Goal: Transaction & Acquisition: Book appointment/travel/reservation

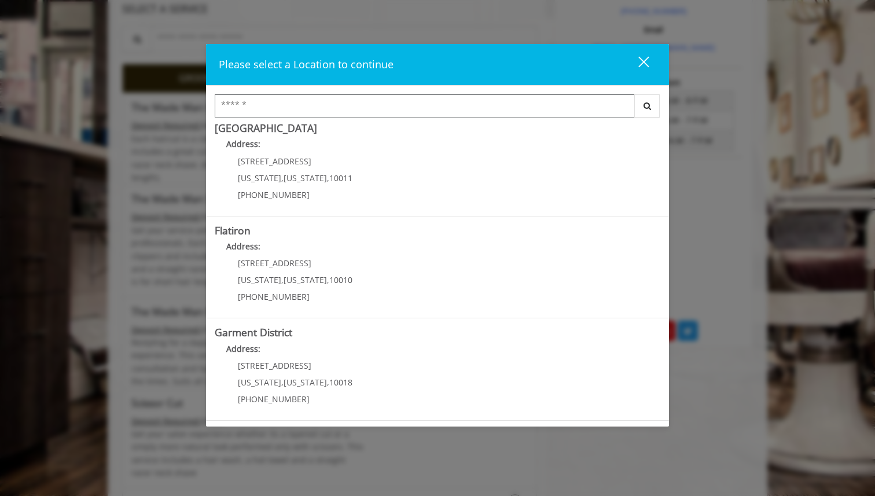
scroll to position [399, 0]
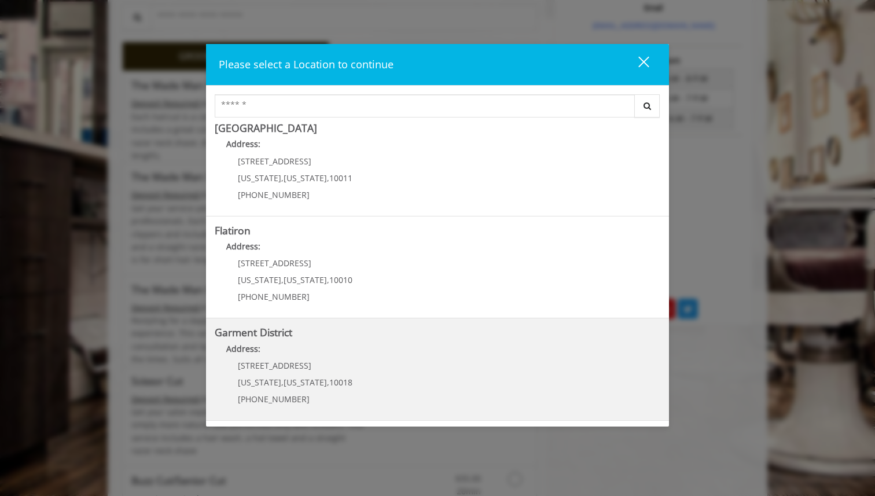
click at [394, 365] on District "Garment District Address: [STREET_ADDRESS][US_STATE][US_STATE] (212) 997-4247" at bounding box center [438, 369] width 446 height 85
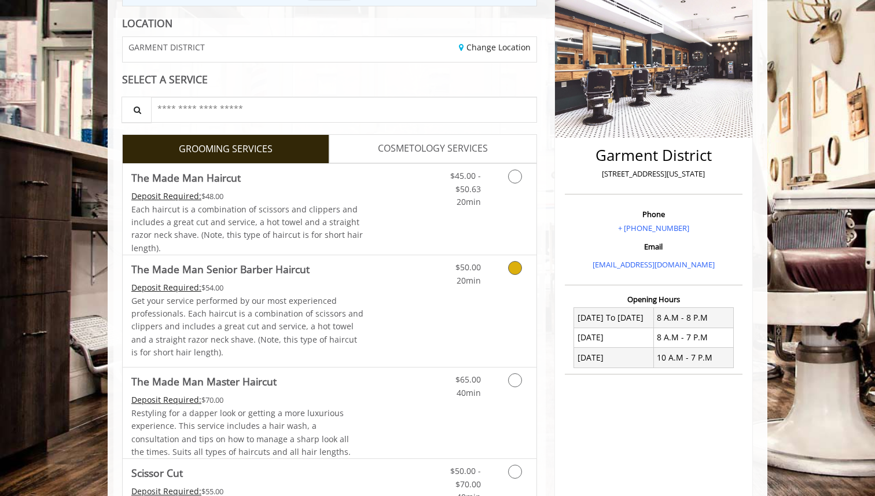
scroll to position [169, 0]
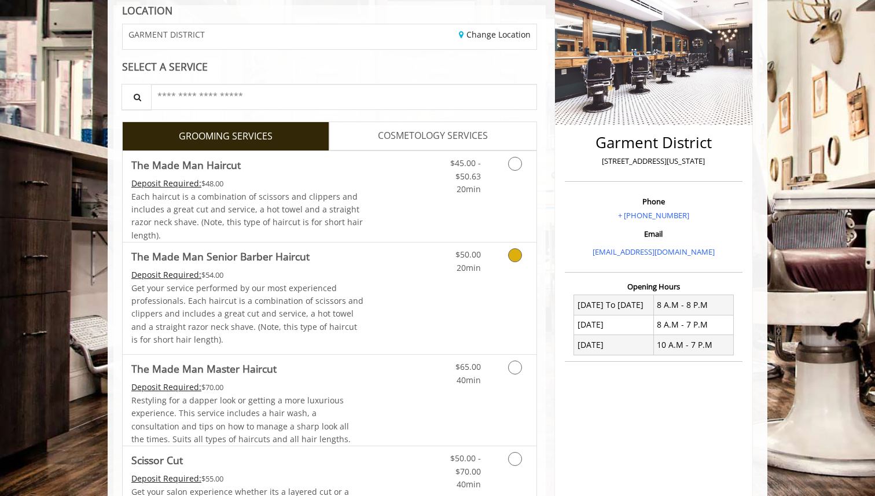
click at [375, 270] on link "Discounted Price" at bounding box center [398, 299] width 69 height 112
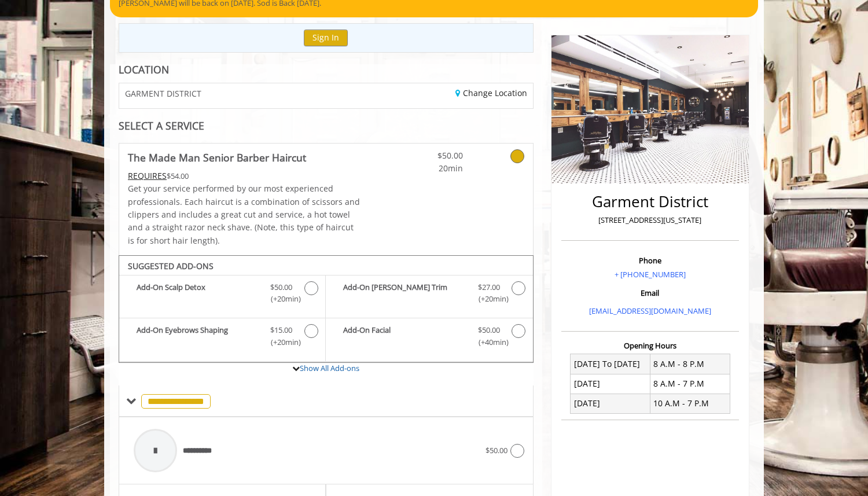
scroll to position [83, 0]
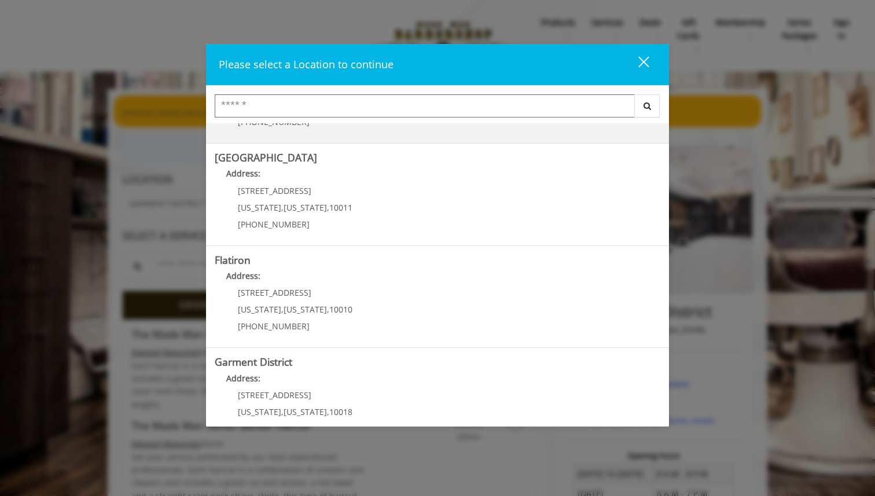
scroll to position [214, 0]
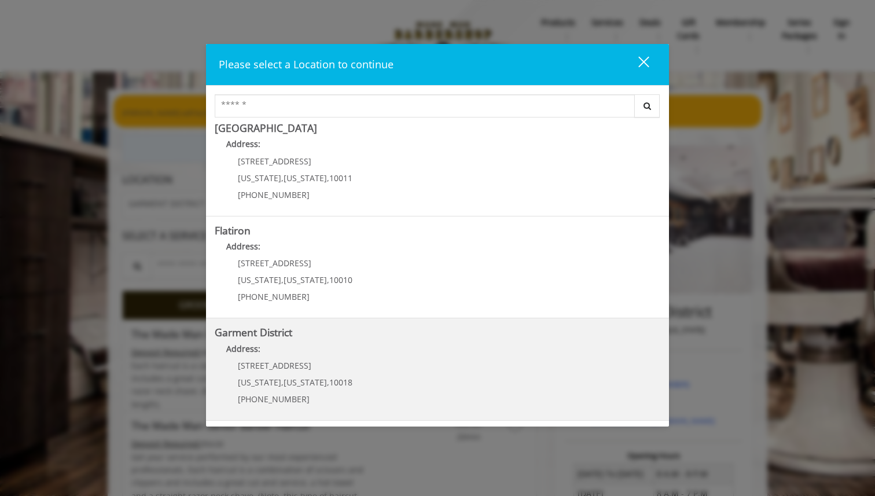
click at [291, 362] on span "[STREET_ADDRESS]" at bounding box center [275, 365] width 74 height 11
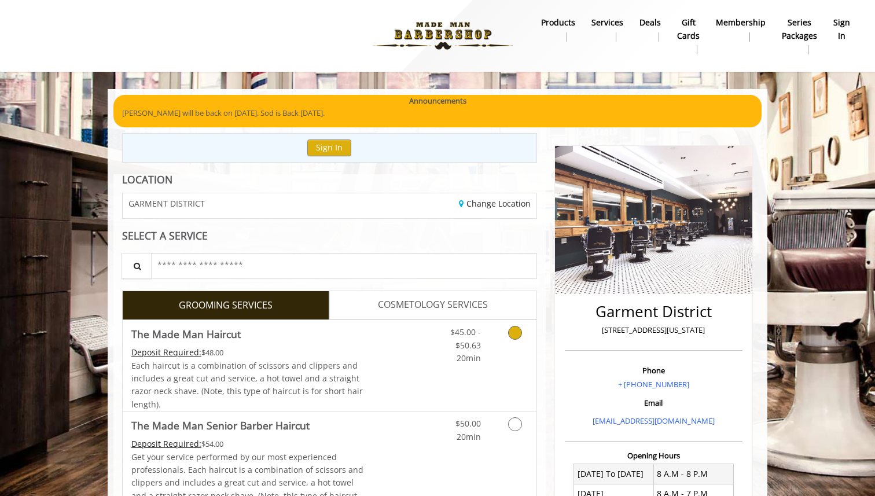
scroll to position [39, 0]
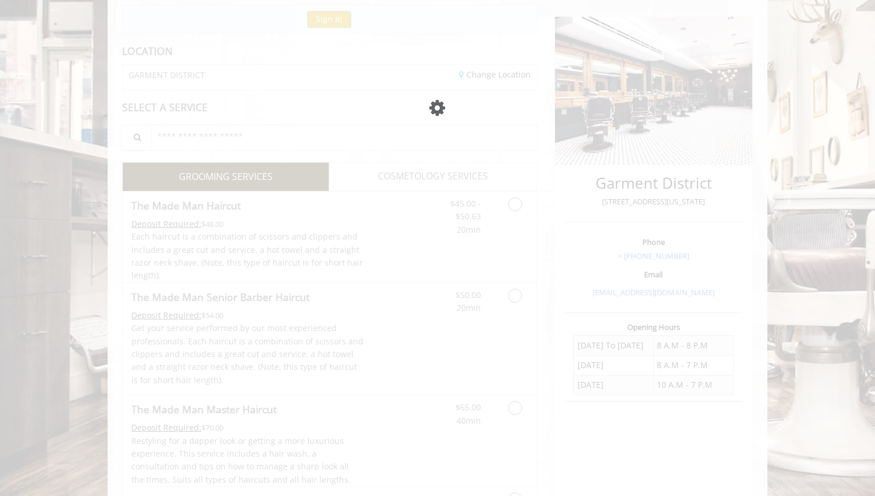
scroll to position [129, 0]
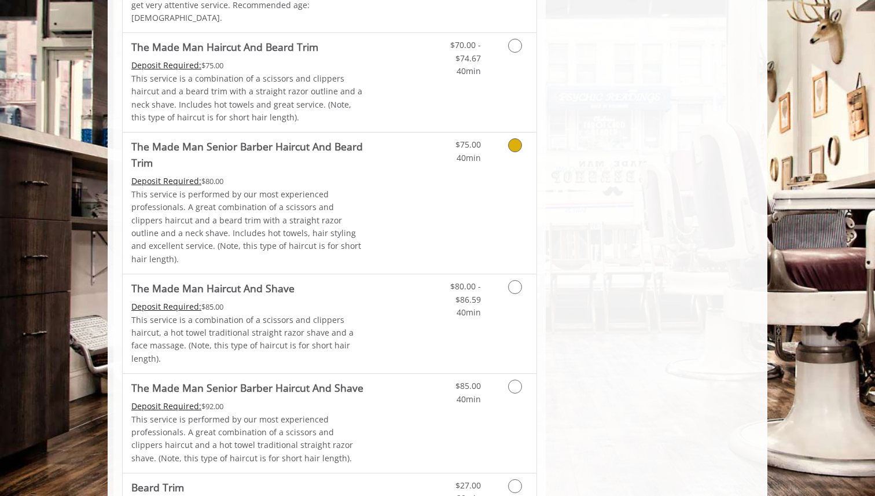
click at [431, 171] on link "Discounted Price" at bounding box center [398, 203] width 69 height 141
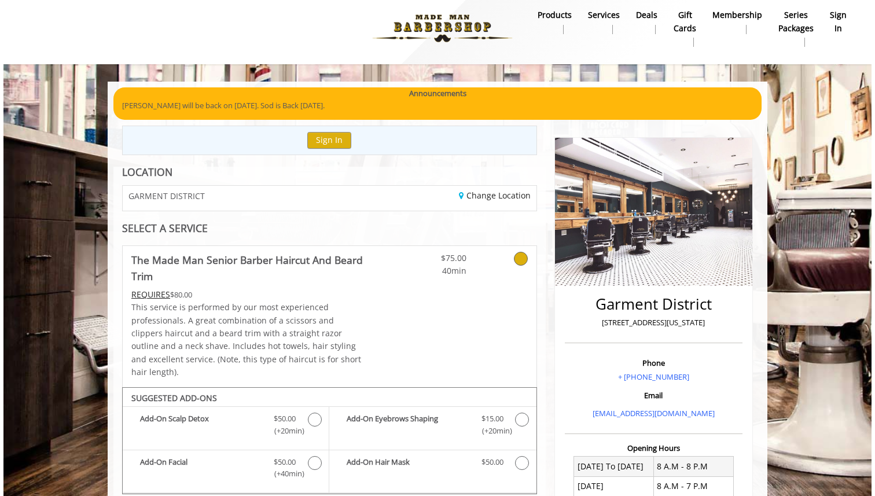
scroll to position [0, 0]
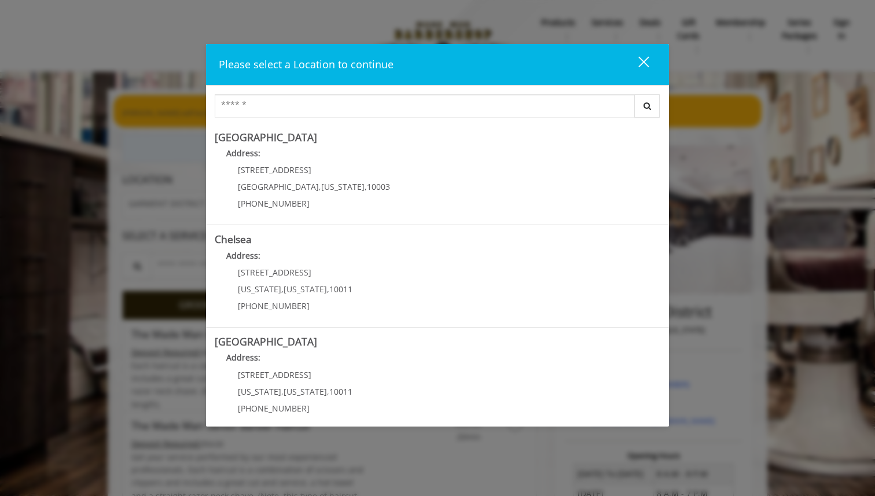
click at [645, 63] on div "close dialog" at bounding box center [644, 62] width 11 height 11
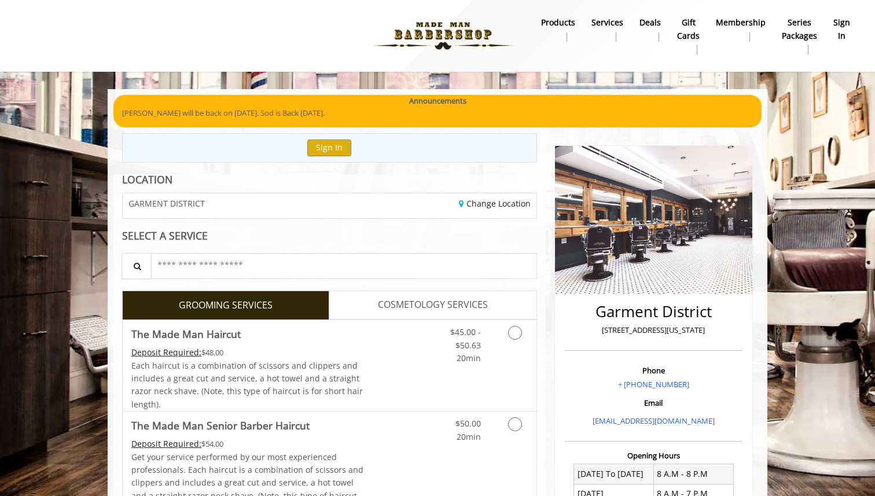
click at [251, 212] on div "GARMENT DISTRICT" at bounding box center [221, 205] width 215 height 25
click at [486, 204] on link "Change Location" at bounding box center [495, 203] width 72 height 11
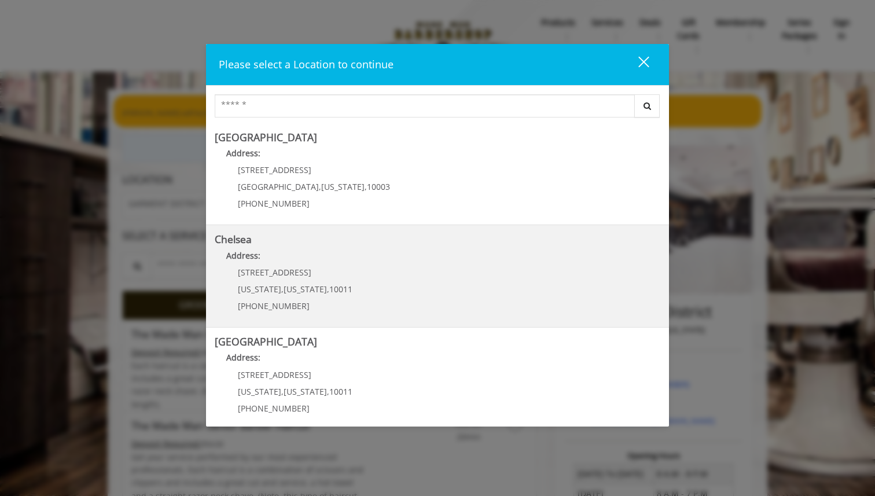
click at [340, 268] on p "[STREET_ADDRESS]" at bounding box center [295, 272] width 115 height 9
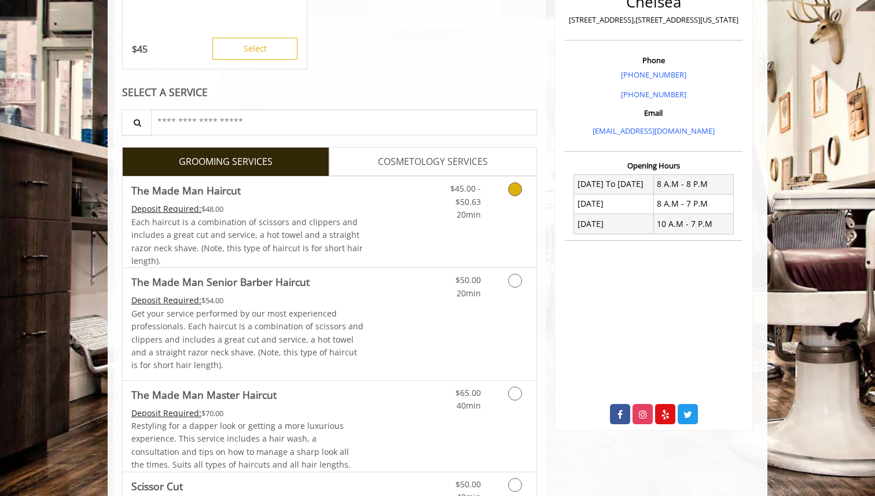
scroll to position [294, 0]
click at [350, 318] on p "Get your service performed by our most experienced professionals. Each haircut …" at bounding box center [247, 339] width 233 height 65
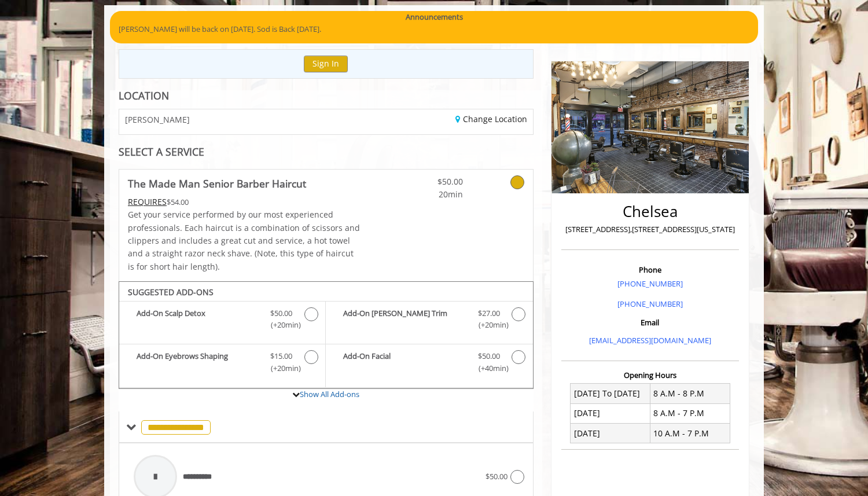
scroll to position [83, 0]
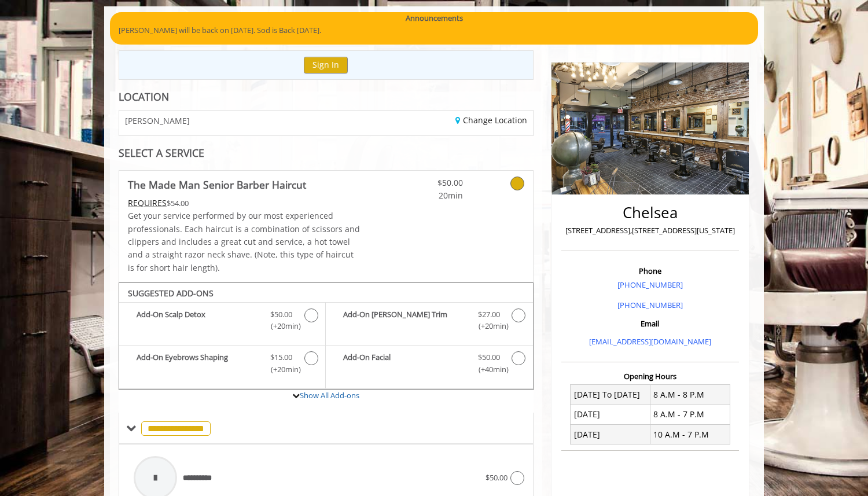
click at [487, 126] on div "Change Location" at bounding box center [433, 123] width 215 height 25
click at [489, 124] on link "Change Location" at bounding box center [492, 120] width 72 height 11
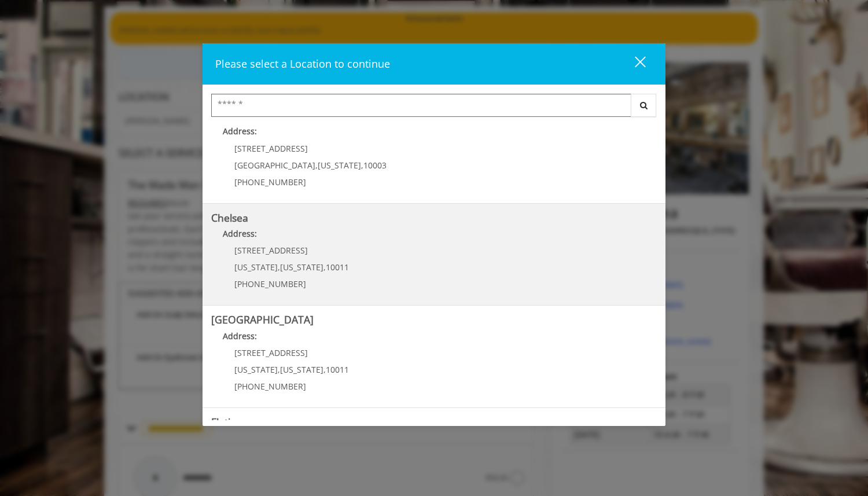
scroll to position [23, 0]
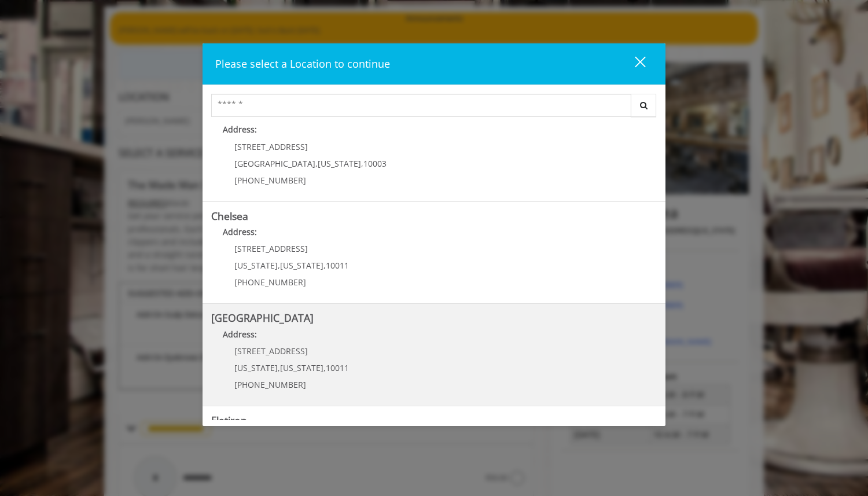
click at [324, 330] on Street "Address:" at bounding box center [434, 337] width 446 height 19
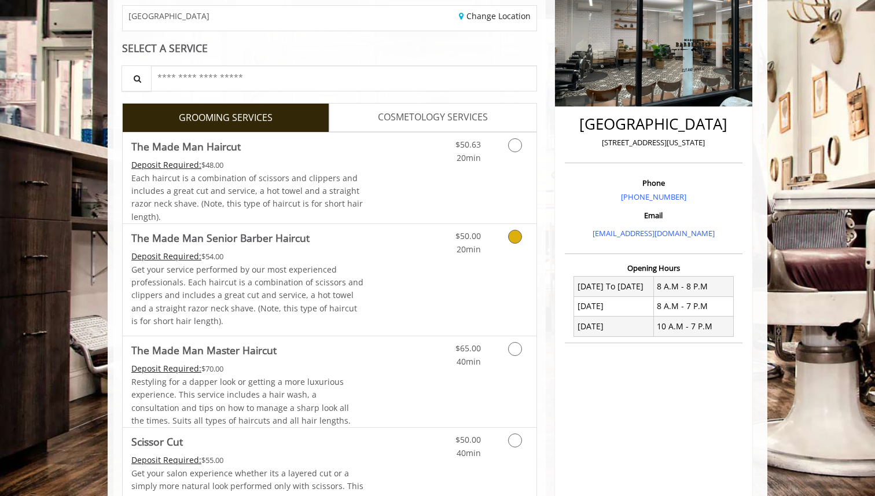
scroll to position [196, 0]
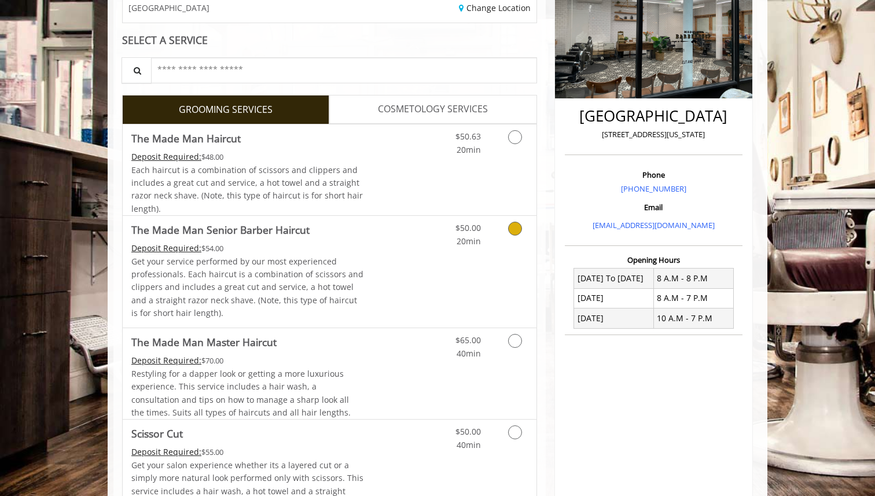
click at [360, 247] on div "Deposit Required: $54.00" at bounding box center [247, 248] width 233 height 13
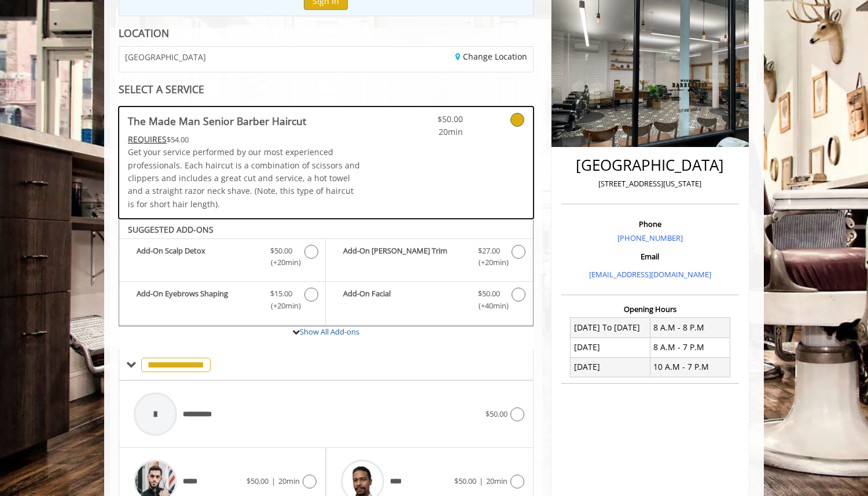
scroll to position [144, 0]
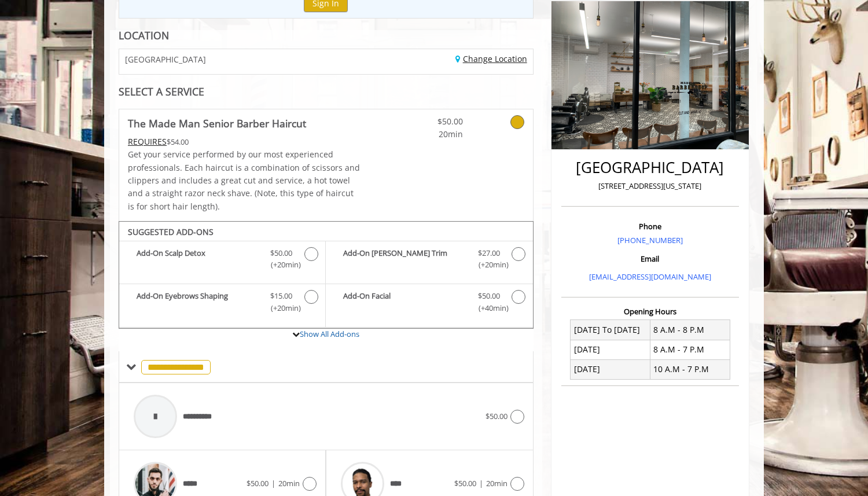
click at [480, 57] on link "Change Location" at bounding box center [492, 58] width 72 height 11
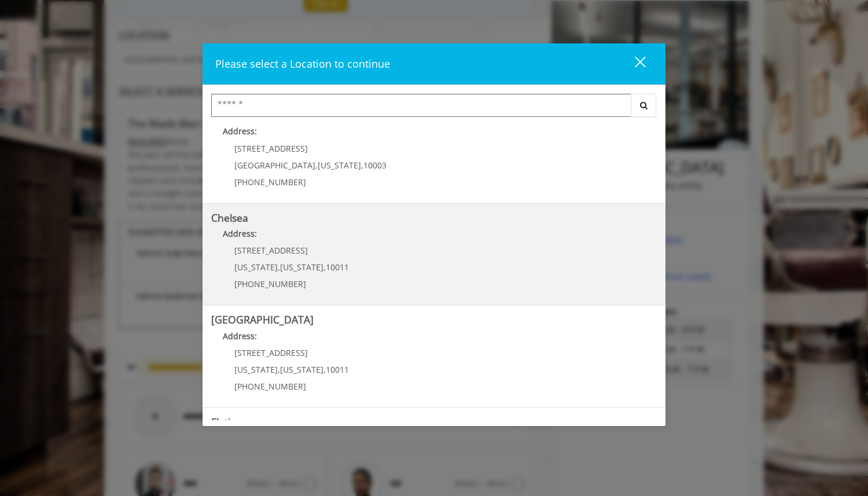
scroll to position [28, 0]
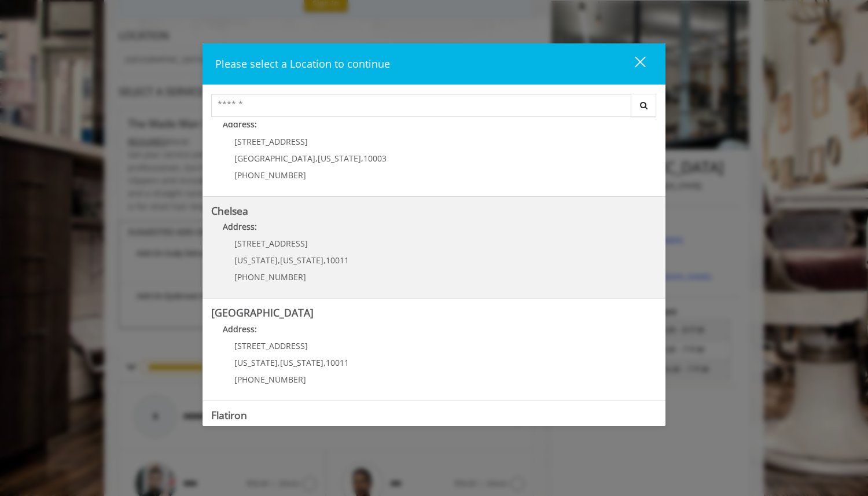
click at [427, 263] on link "Chelsea Address: 169/170 W 23rd St New York , New York , 10011 (917) 639-3902" at bounding box center [434, 248] width 446 height 85
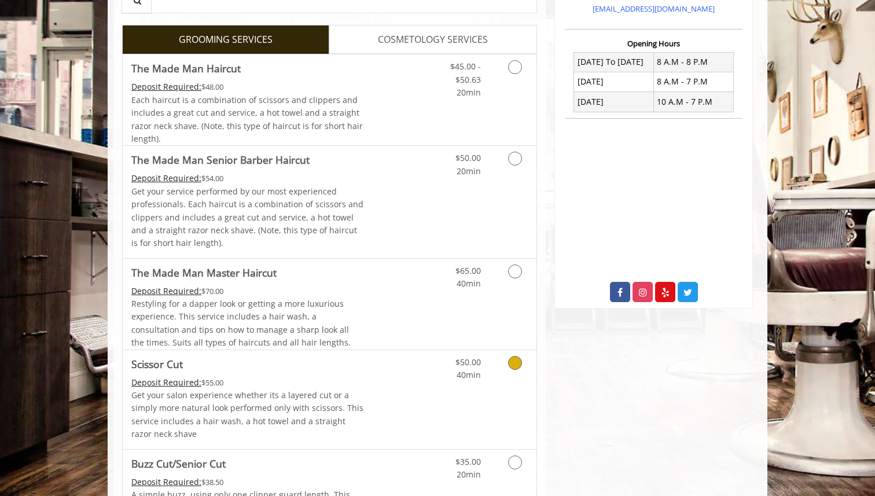
scroll to position [408, 0]
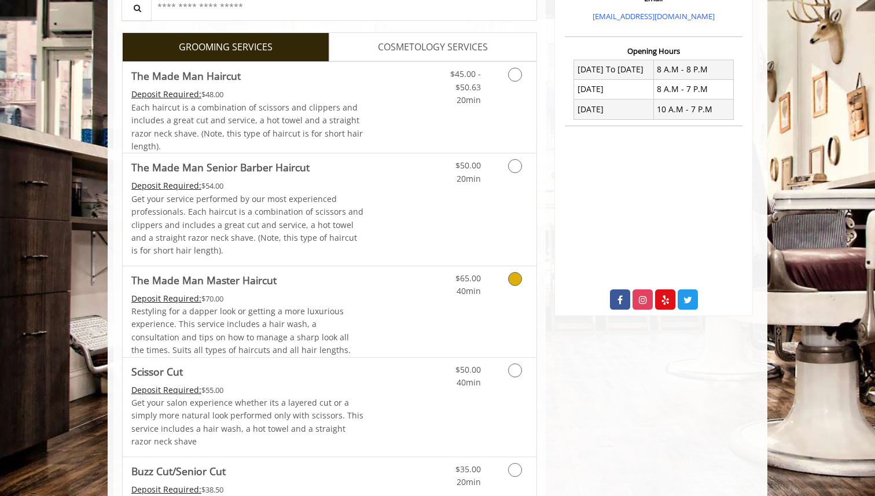
click at [416, 299] on link "Discounted Price" at bounding box center [398, 311] width 69 height 91
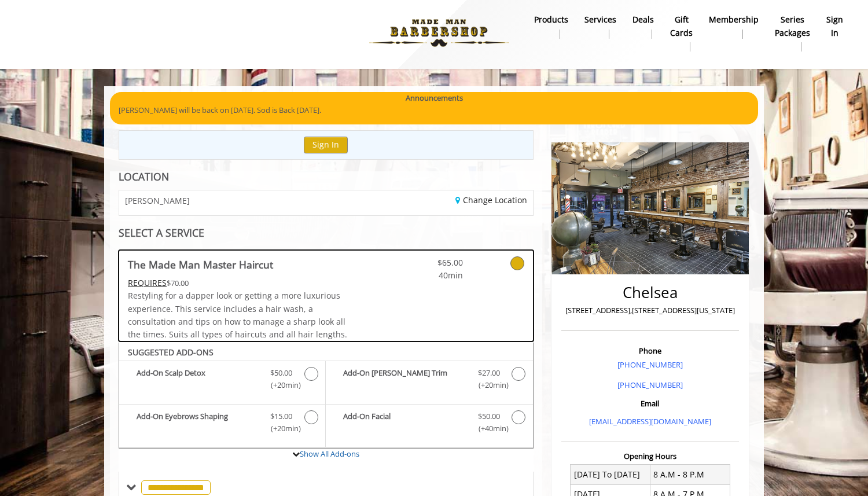
scroll to position [0, 0]
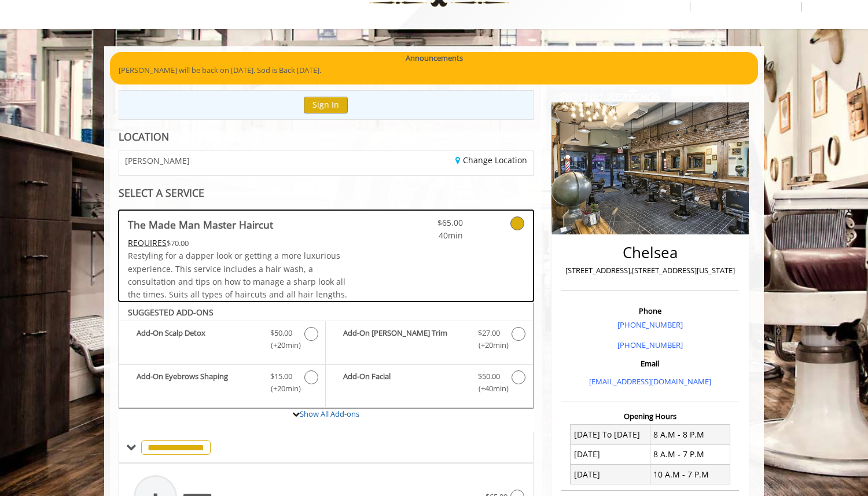
scroll to position [56, 0]
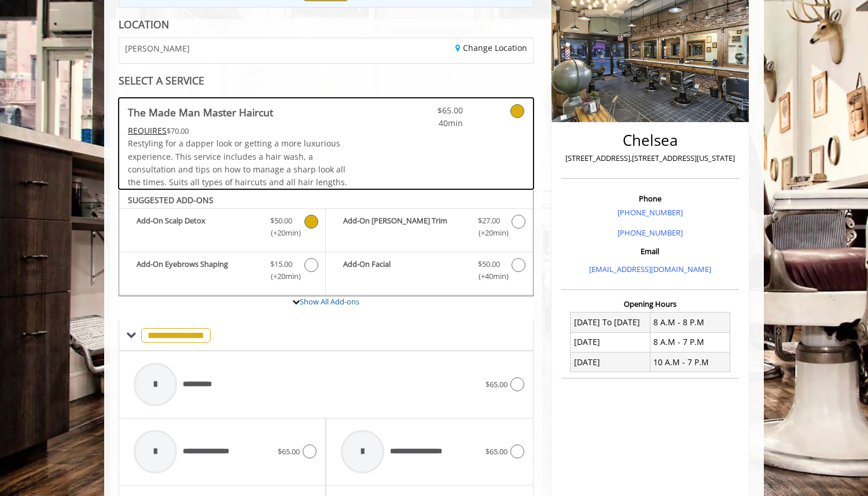
scroll to position [156, 0]
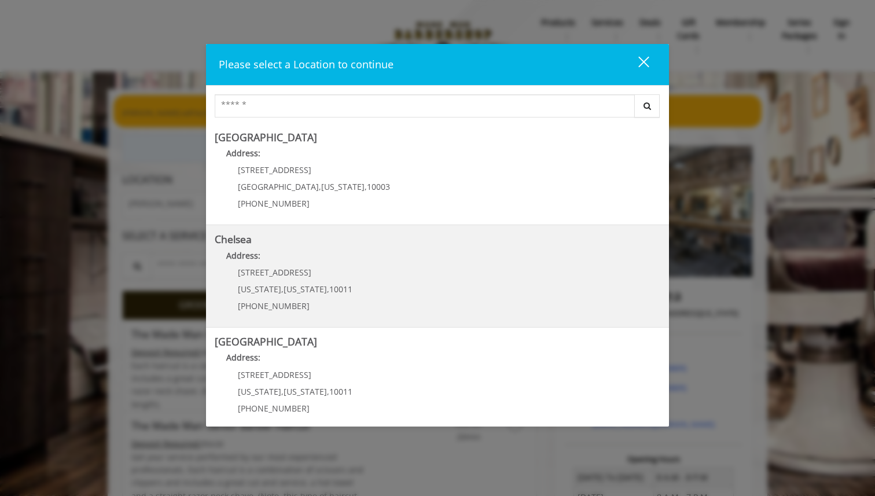
click at [346, 253] on p "Address:" at bounding box center [438, 259] width 446 height 19
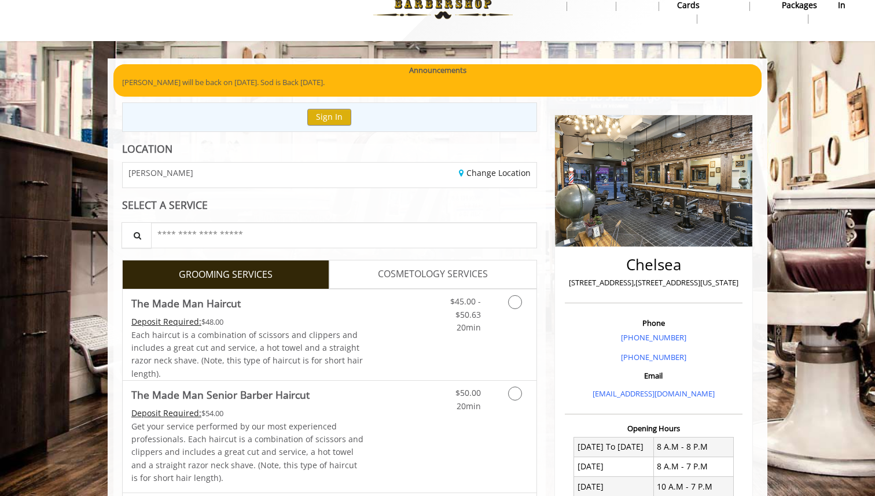
scroll to position [44, 0]
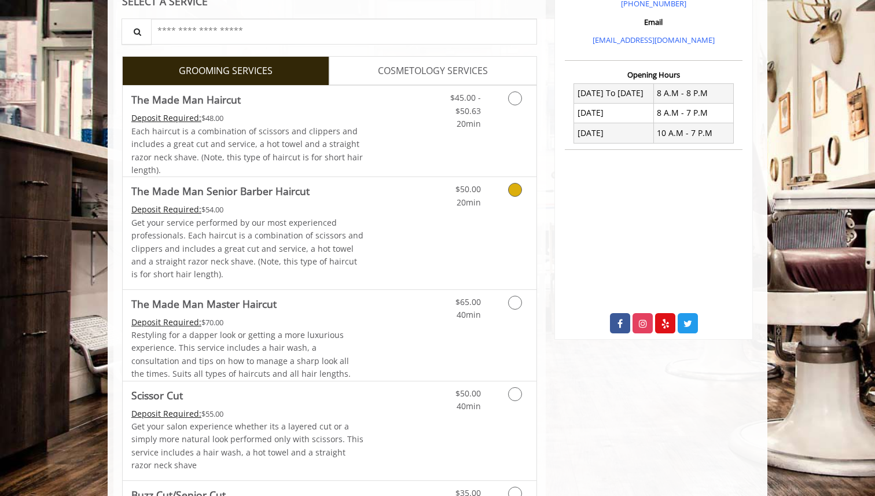
scroll to position [386, 0]
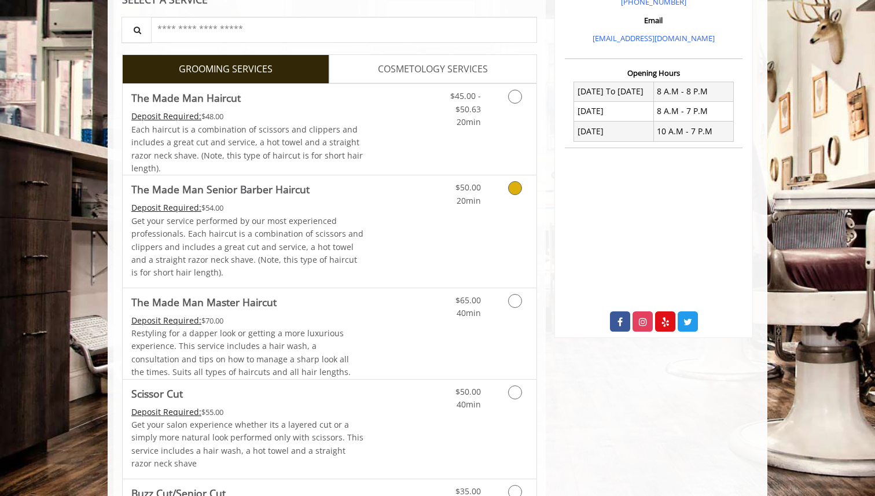
click at [327, 235] on p "Get your service performed by our most experienced professionals. Each haircut …" at bounding box center [247, 247] width 233 height 65
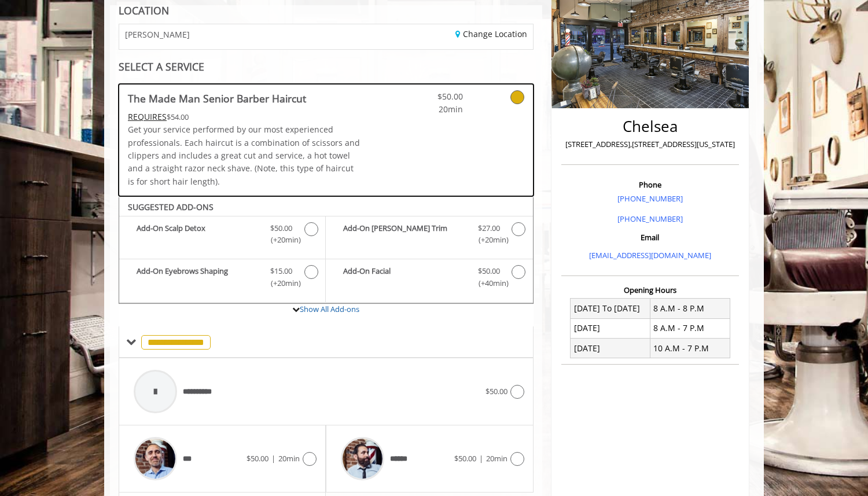
scroll to position [0, 0]
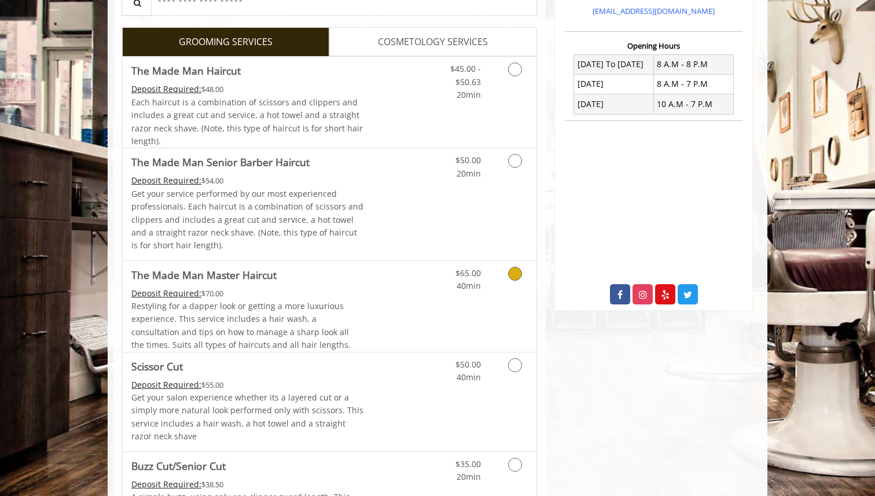
click at [349, 309] on div "Restyling for a dapper look or getting a more luxurious experience. This servic…" at bounding box center [247, 326] width 233 height 52
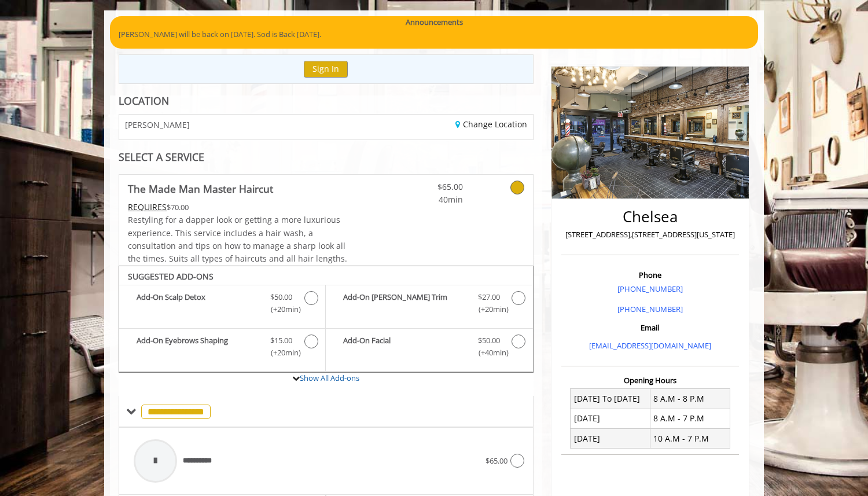
scroll to position [54, 0]
